Goal: Task Accomplishment & Management: Use online tool/utility

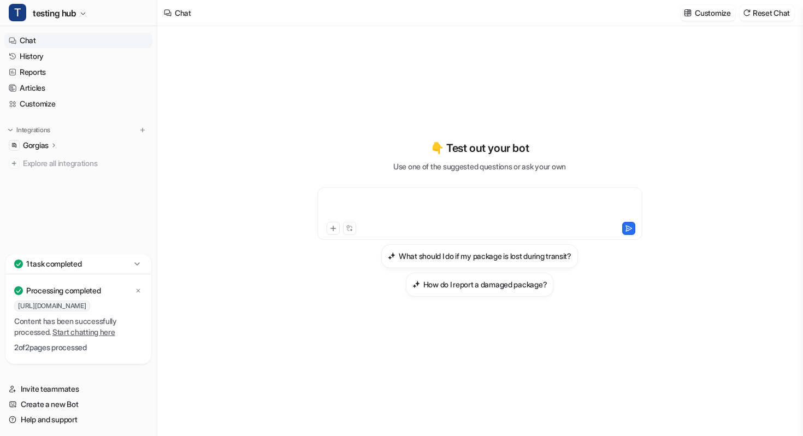
click at [399, 81] on div at bounding box center [480, 206] width 320 height 25
paste div
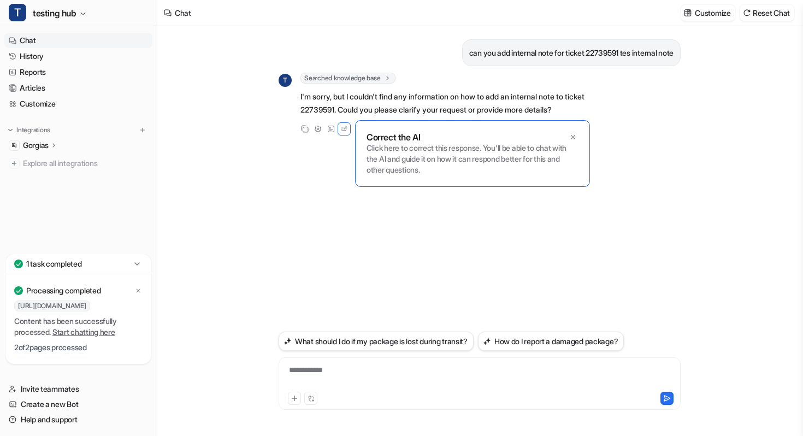
click at [58, 81] on icon at bounding box center [54, 145] width 8 height 8
click at [46, 81] on link "Customize" at bounding box center [78, 103] width 148 height 15
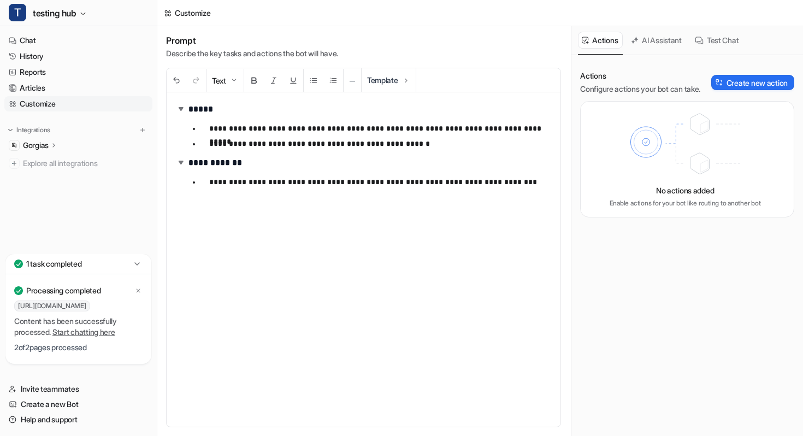
click at [442, 159] on h2 "**********" at bounding box center [363, 163] width 376 height 16
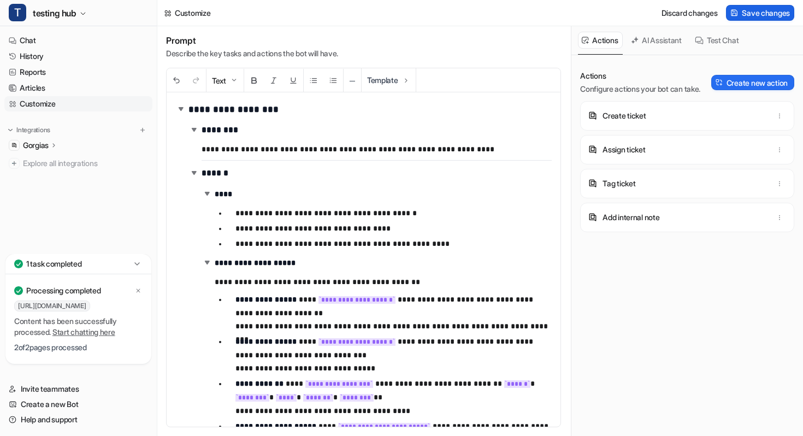
click at [740, 10] on button "Save changes" at bounding box center [760, 13] width 68 height 16
click at [712, 42] on button "Test Chat" at bounding box center [717, 40] width 52 height 17
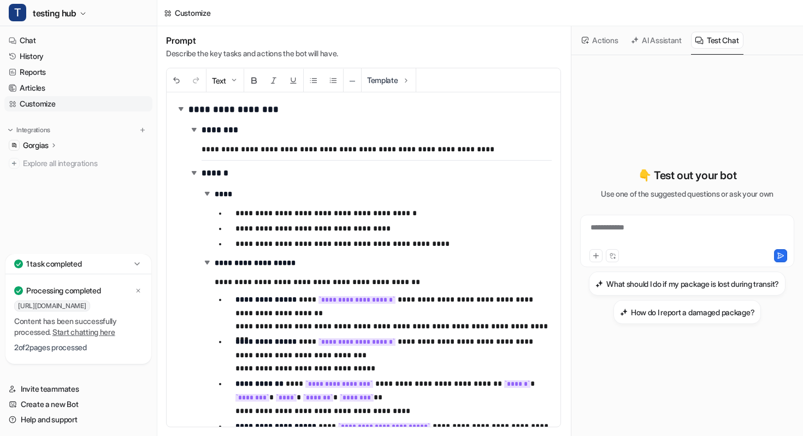
click at [616, 219] on div "**********" at bounding box center [687, 241] width 214 height 52
click at [614, 232] on div "**********" at bounding box center [687, 234] width 209 height 25
paste div
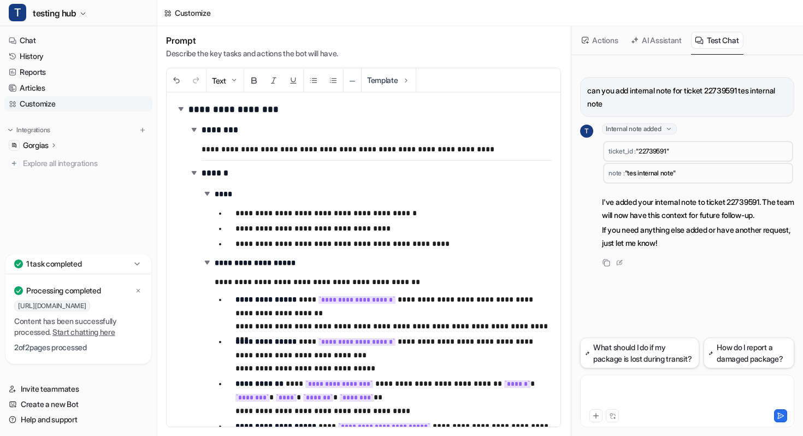
click at [617, 398] on div at bounding box center [687, 394] width 209 height 25
paste div
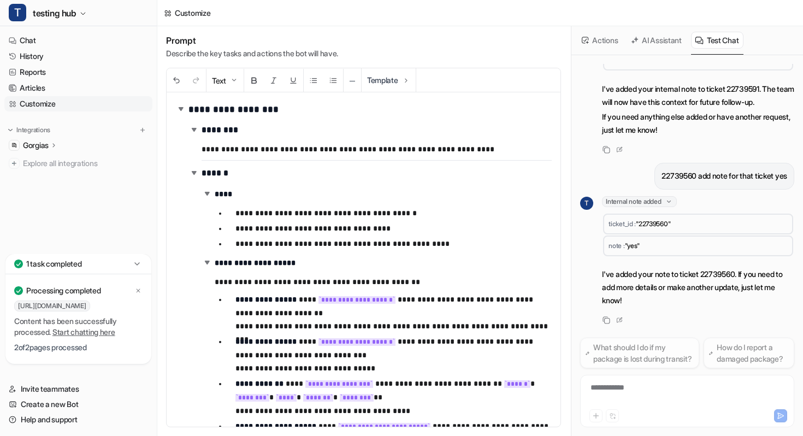
scroll to position [126, 0]
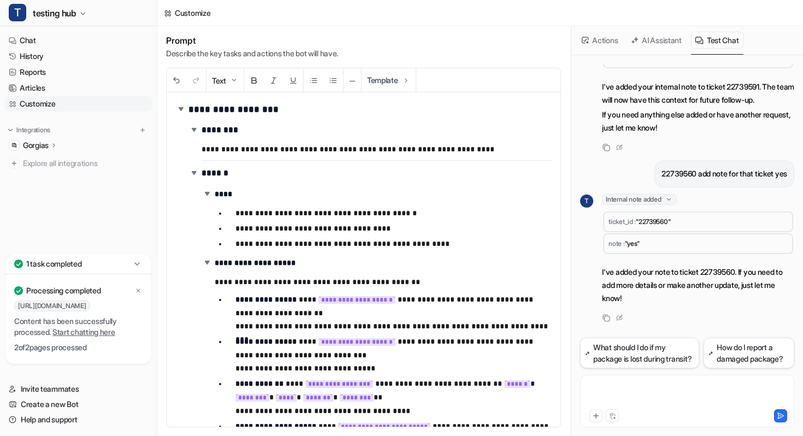
click at [628, 385] on div at bounding box center [687, 394] width 209 height 25
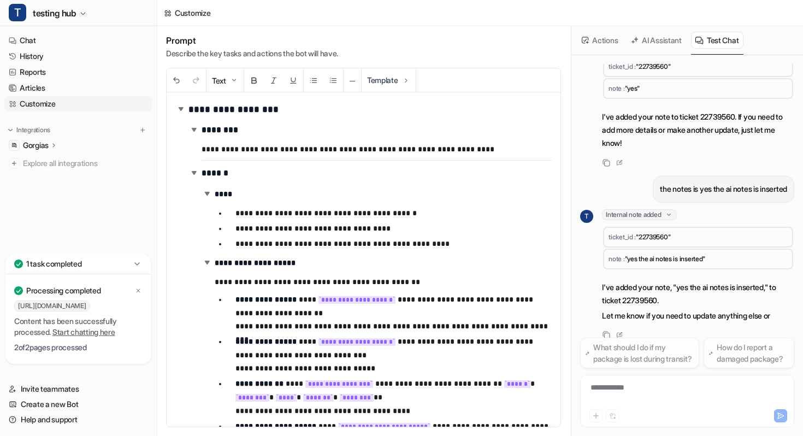
scroll to position [312, 0]
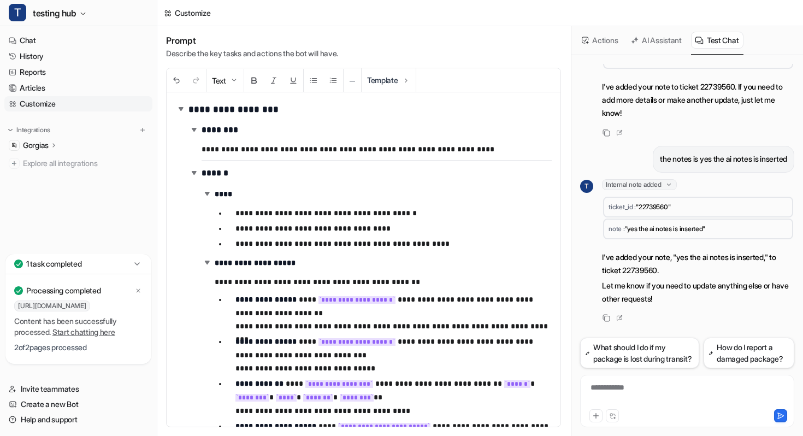
click at [608, 43] on button "Actions" at bounding box center [600, 40] width 45 height 17
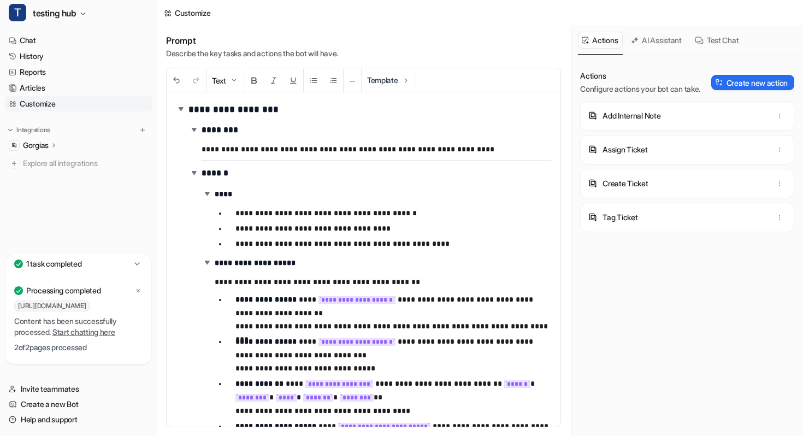
click at [726, 36] on button "Test Chat" at bounding box center [717, 40] width 52 height 17
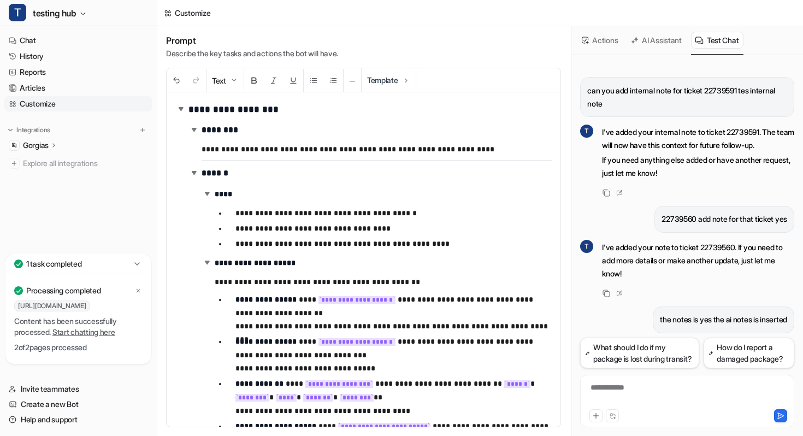
scroll to position [102, 0]
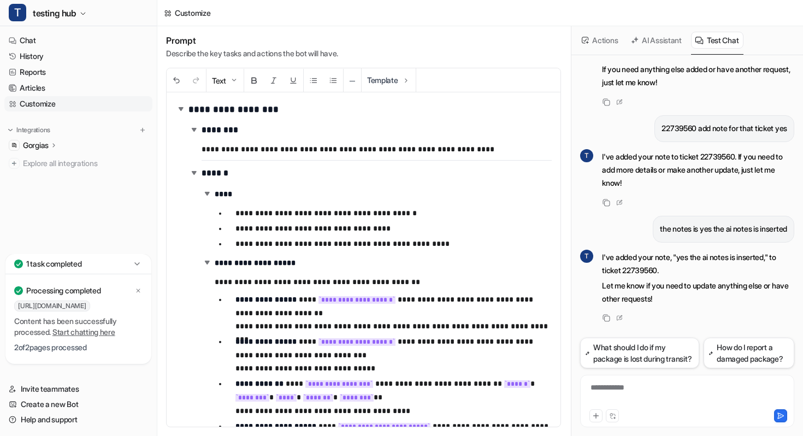
click at [43, 143] on p "Gorgias" at bounding box center [36, 145] width 26 height 11
click at [44, 173] on p "Sources" at bounding box center [46, 177] width 28 height 11
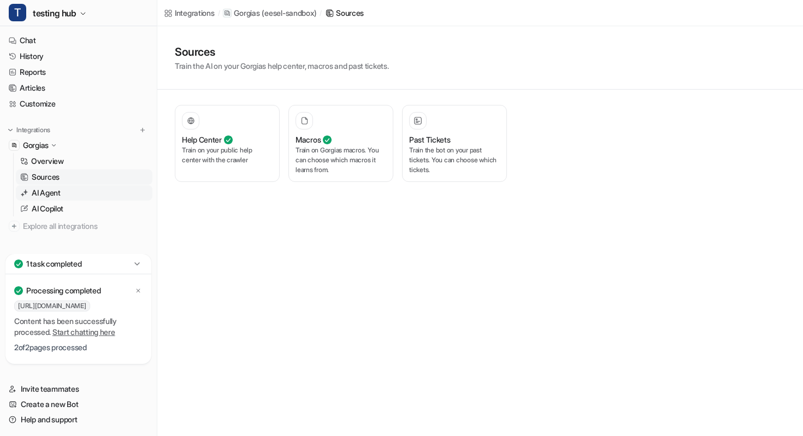
click at [68, 191] on link "AI Agent" at bounding box center [84, 192] width 137 height 15
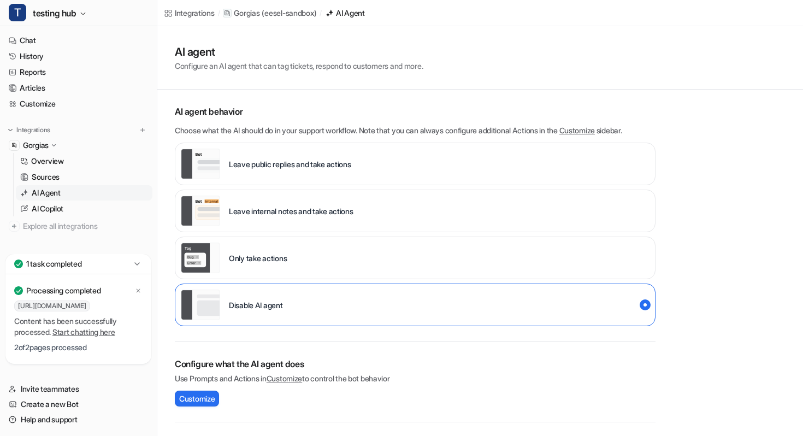
click at [320, 209] on p "Leave internal notes and take actions" at bounding box center [291, 210] width 125 height 11
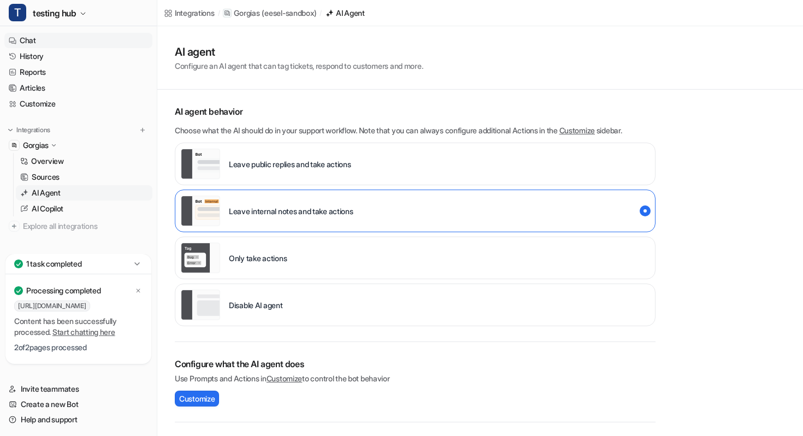
click at [32, 38] on link "Chat" at bounding box center [78, 40] width 148 height 15
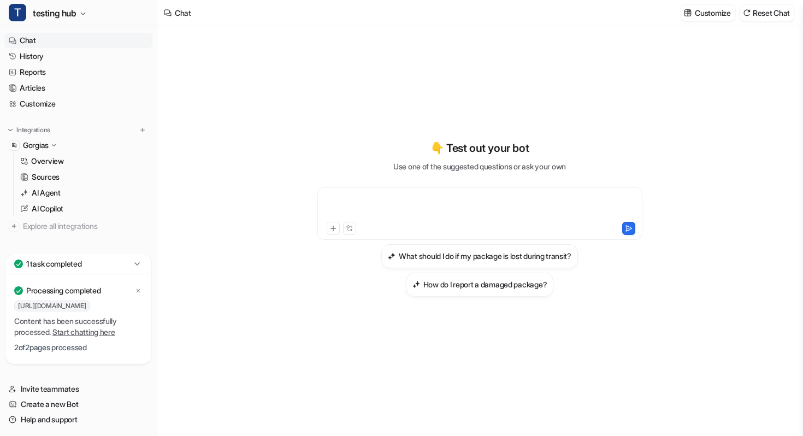
click at [368, 215] on div at bounding box center [480, 206] width 320 height 25
paste div
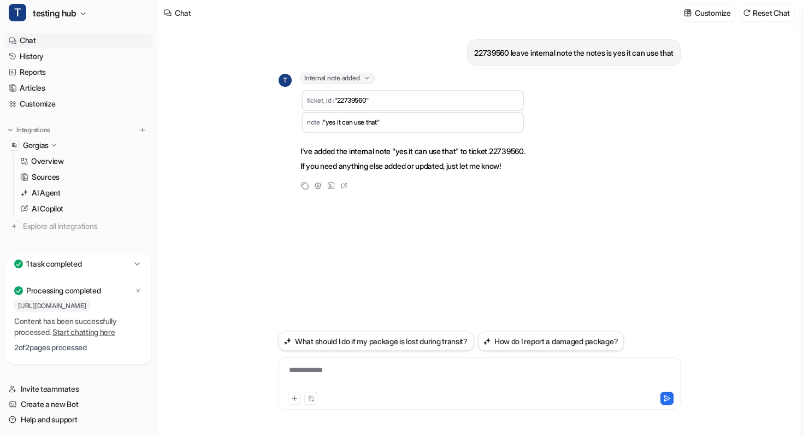
click at [389, 376] on div "**********" at bounding box center [479, 376] width 397 height 25
paste div
click at [542, 372] on div "**********" at bounding box center [479, 376] width 397 height 25
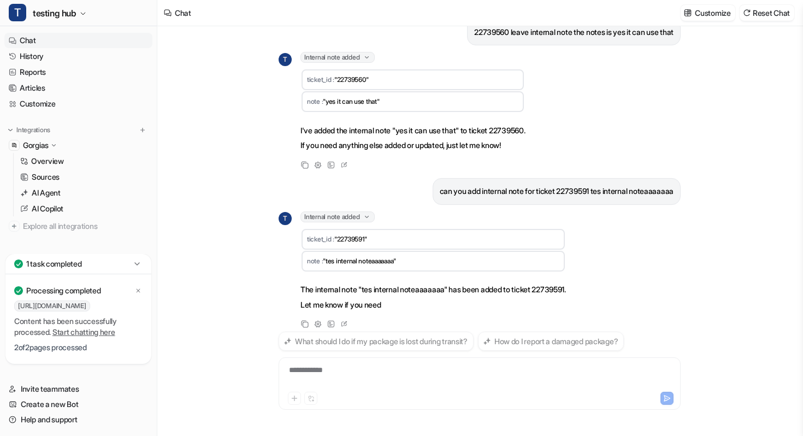
scroll to position [36, 0]
